Goal: Task Accomplishment & Management: Manage account settings

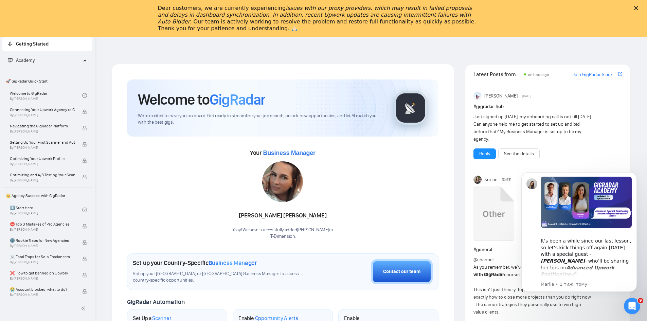
click at [643, 5] on div "Dear customers, we are currently experiencing issues with our proxy providers, …" at bounding box center [323, 18] width 647 height 31
click at [638, 7] on icon "Закрити" at bounding box center [636, 8] width 4 height 4
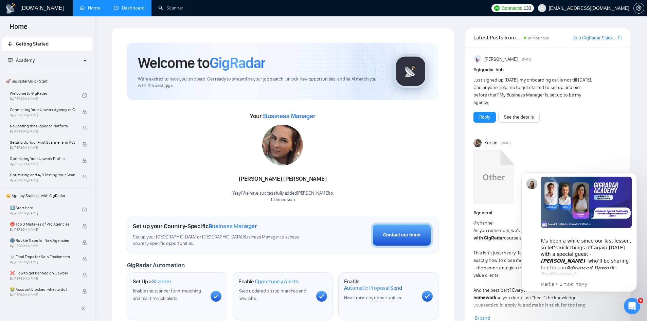
click at [114, 8] on link "Dashboard" at bounding box center [129, 8] width 31 height 6
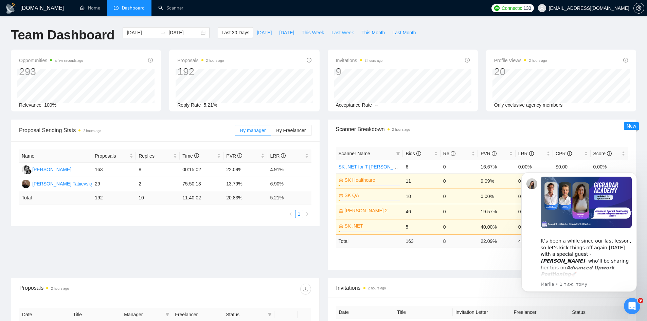
click at [332, 33] on span "Last Week" at bounding box center [343, 32] width 22 height 7
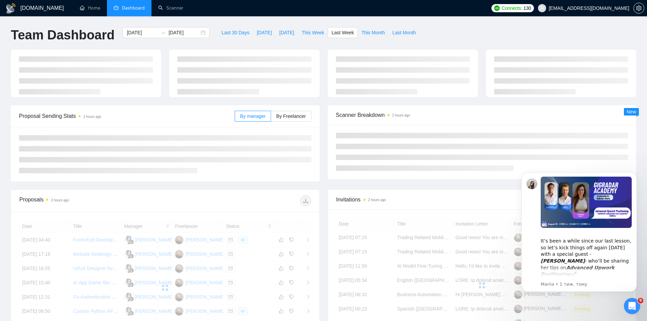
type input "[DATE]"
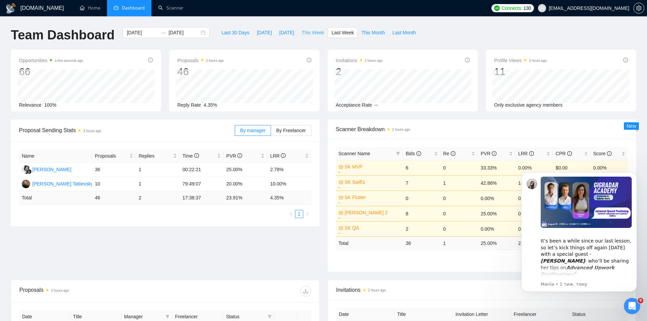
click at [311, 30] on span "This Week" at bounding box center [313, 32] width 22 height 7
type input "[DATE]"
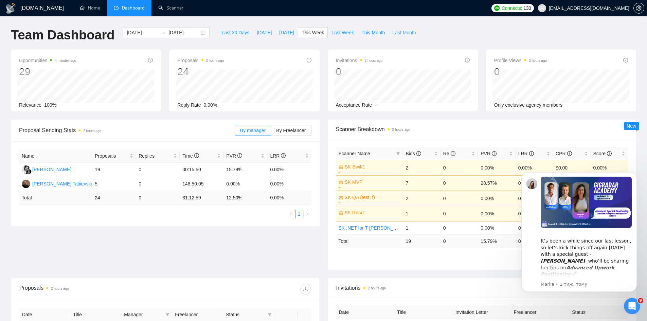
click at [406, 35] on span "Last Month" at bounding box center [403, 32] width 23 height 7
type input "[DATE]"
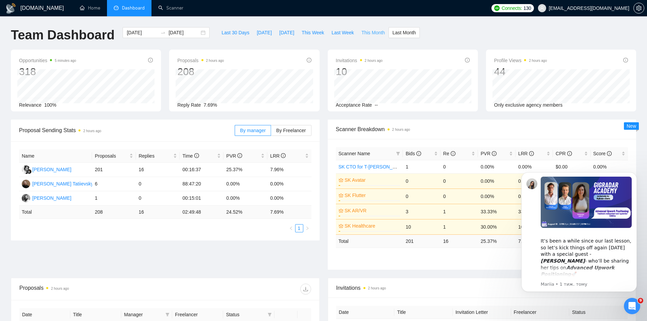
click at [361, 33] on span "This Month" at bounding box center [372, 32] width 23 height 7
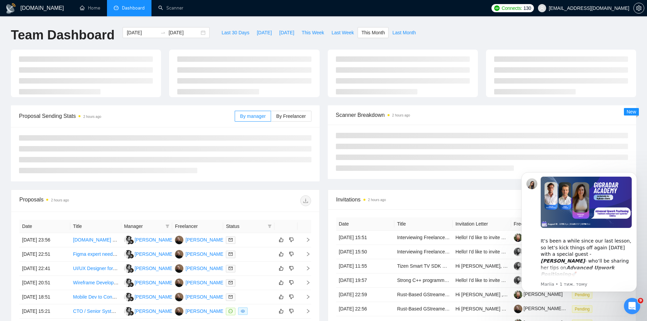
type input "[DATE]"
